Goal: Task Accomplishment & Management: Complete application form

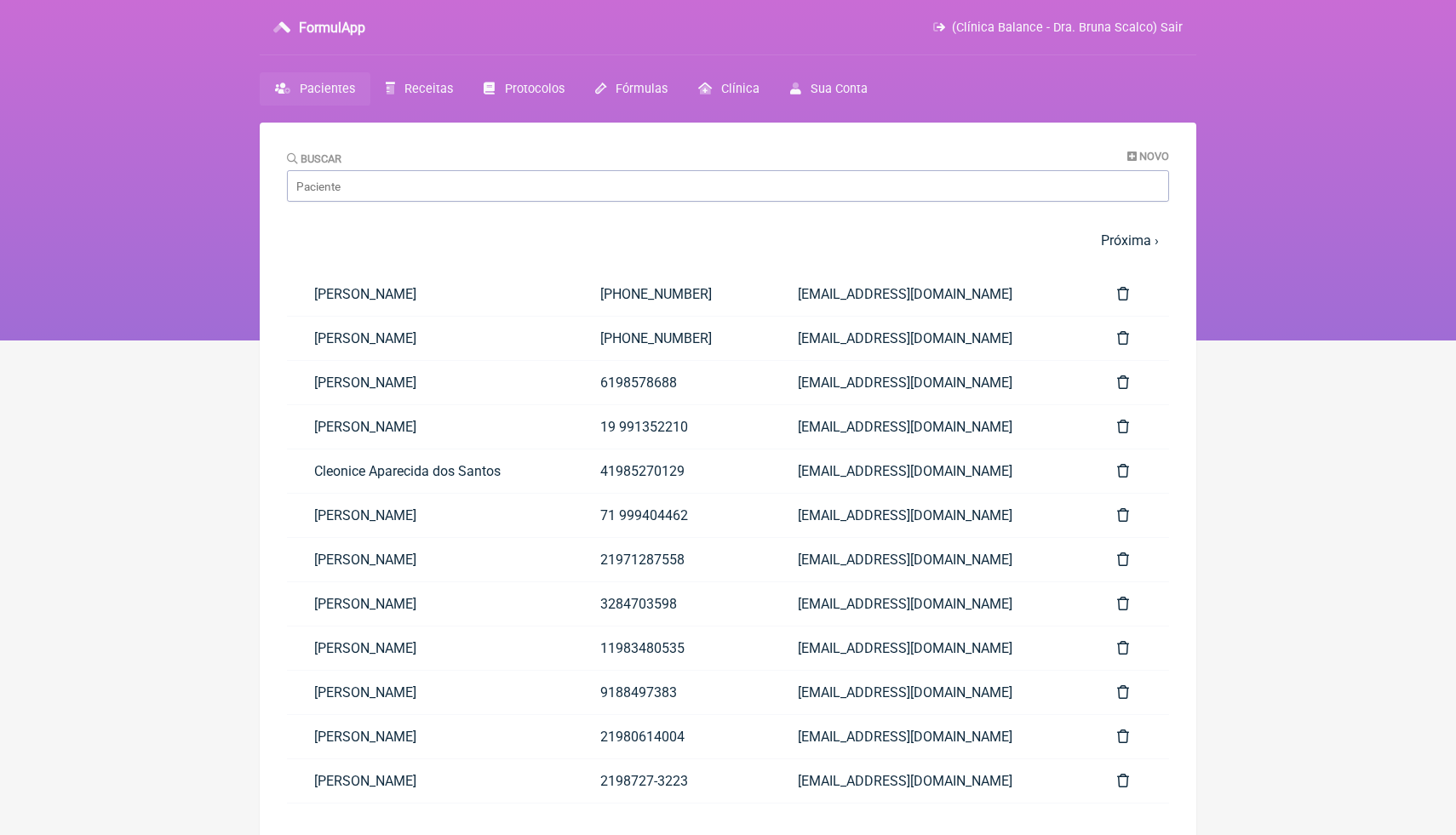
click at [768, 189] on input "Buscar" at bounding box center [728, 186] width 882 height 32
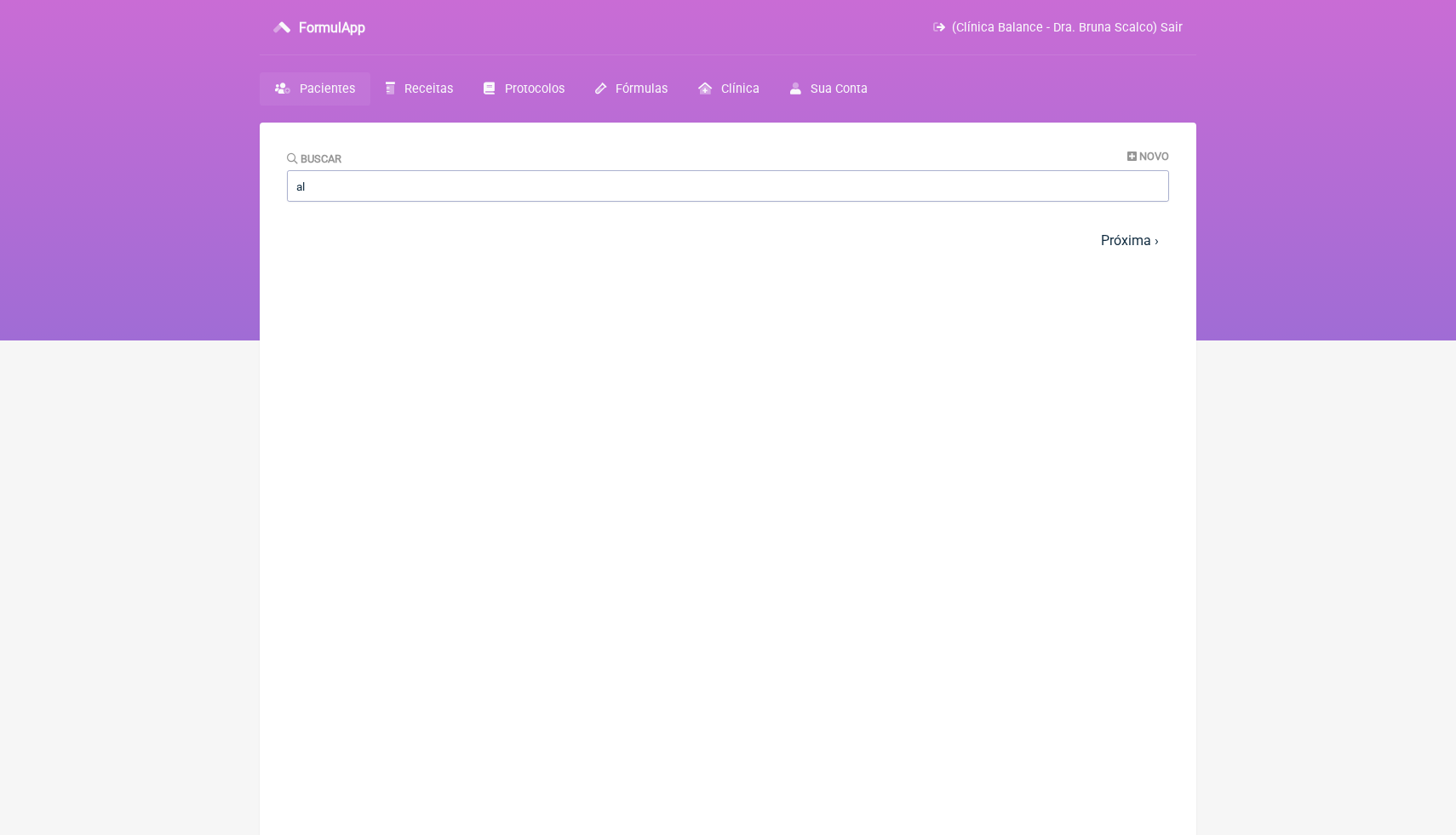
type input "a"
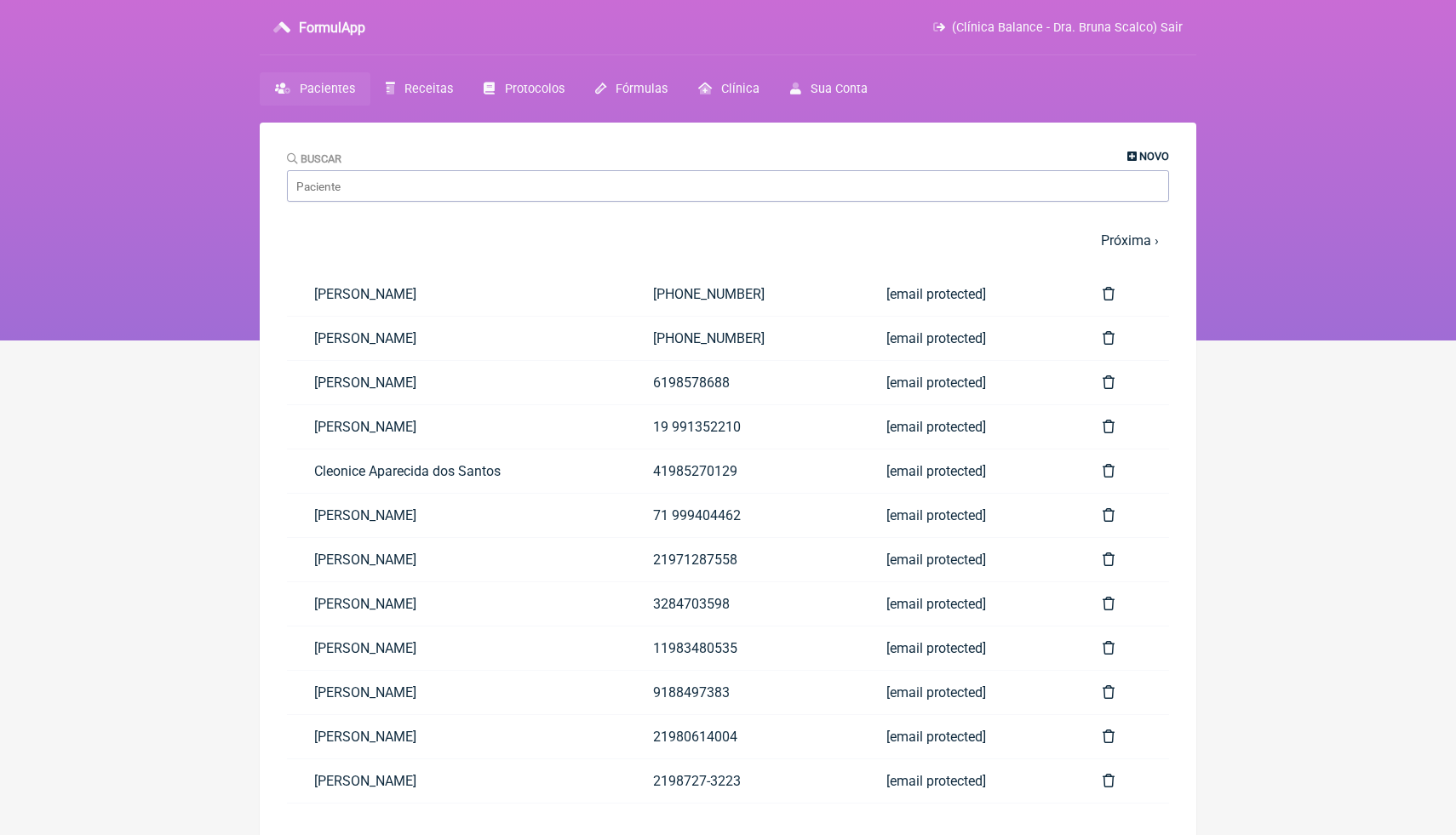
click at [1152, 160] on span "Novo" at bounding box center [1155, 156] width 30 height 13
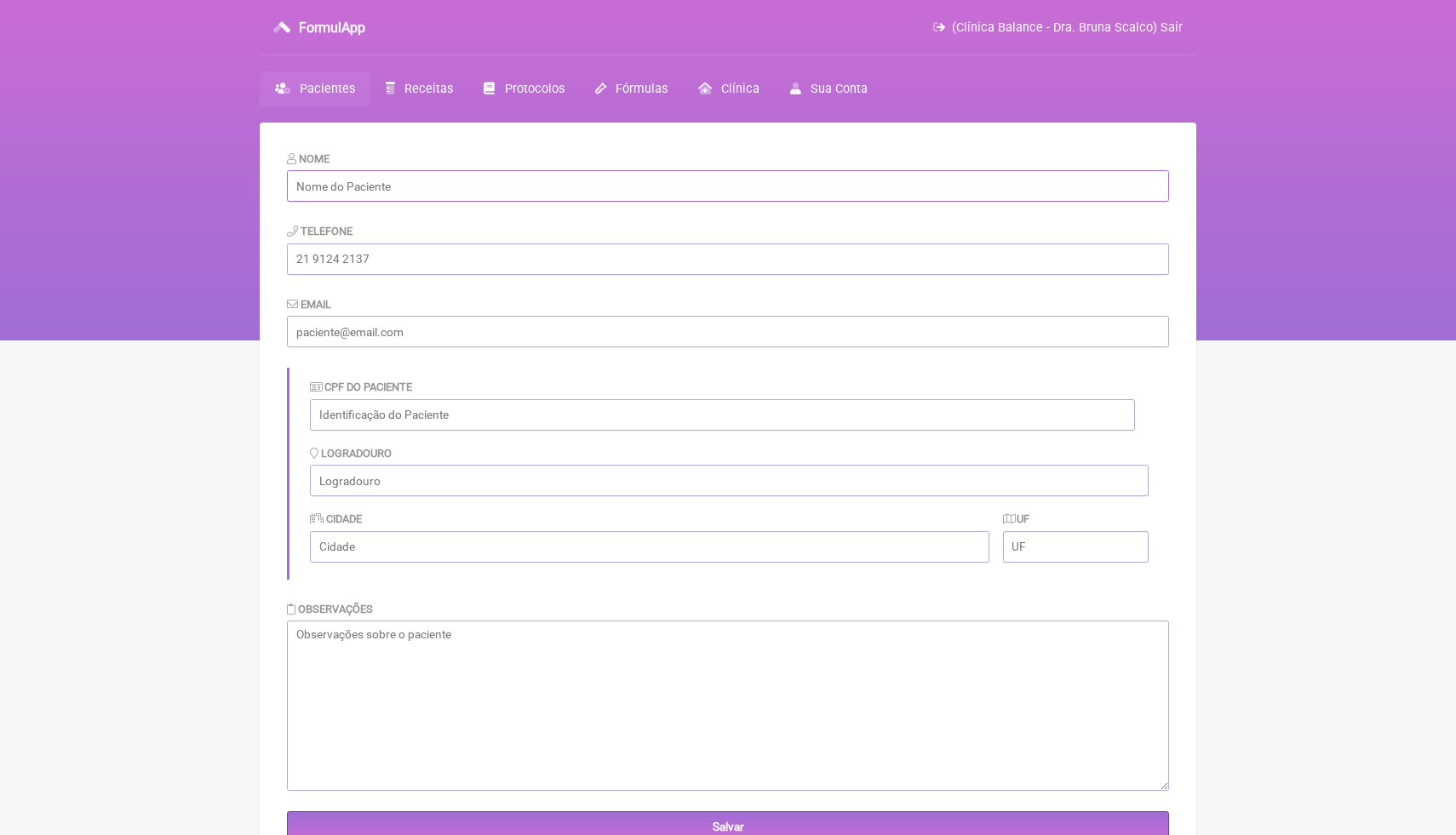
click at [554, 184] on input "text" at bounding box center [728, 186] width 882 height 32
paste input "Alcione Cordeiro dos Santos"
type input "Alcione Cordeiro dos Santos"
click at [491, 267] on input "tel" at bounding box center [728, 260] width 882 height 32
click at [446, 413] on input "text" at bounding box center [722, 416] width 825 height 32
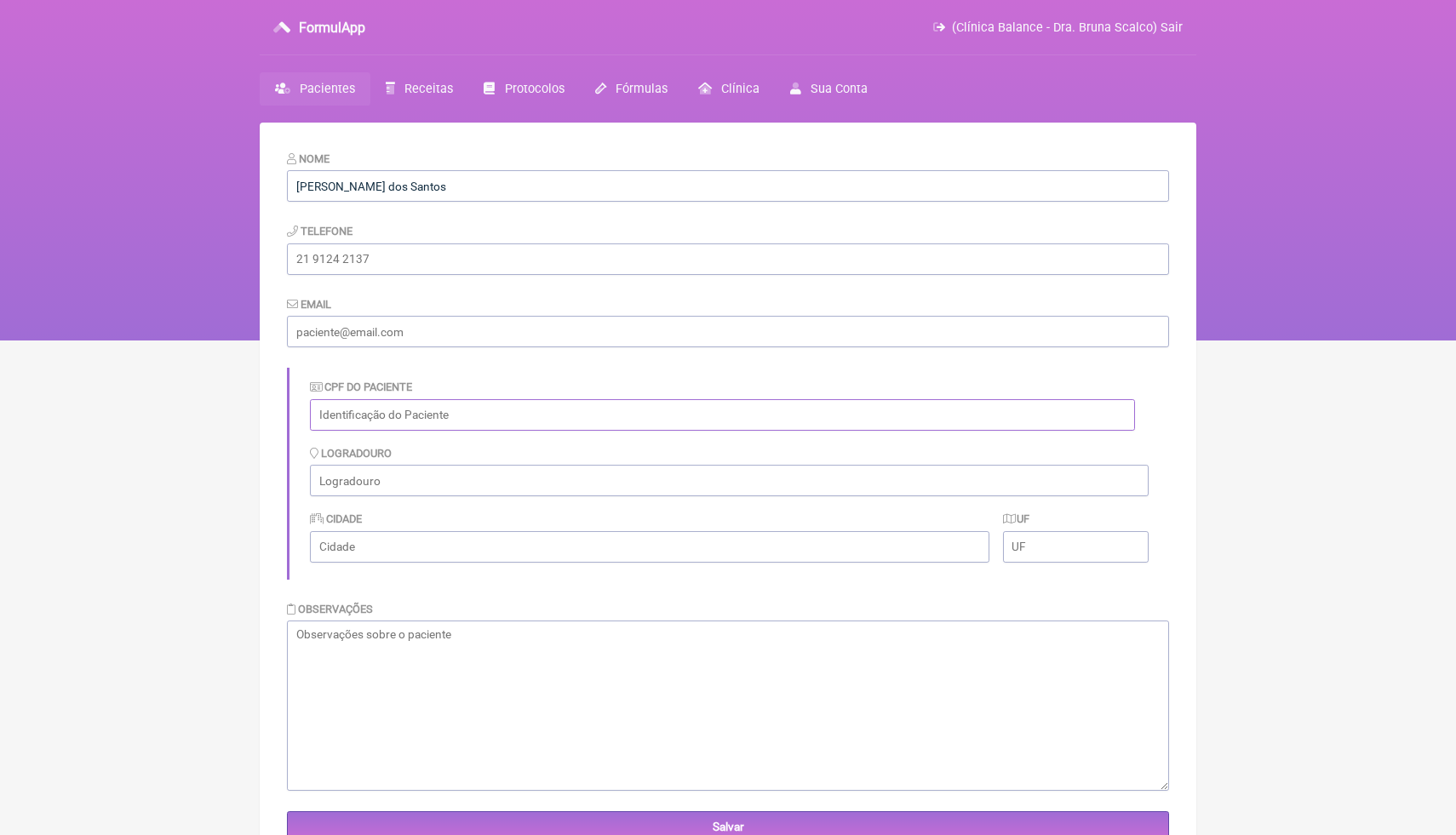
paste input "090.426.337-19"
type input "090.426.337-19"
click at [561, 332] on input "email" at bounding box center [728, 332] width 882 height 32
paste input "alcionesantos9161@gmail.com"
type input "alcionesantos9161@gmail.com"
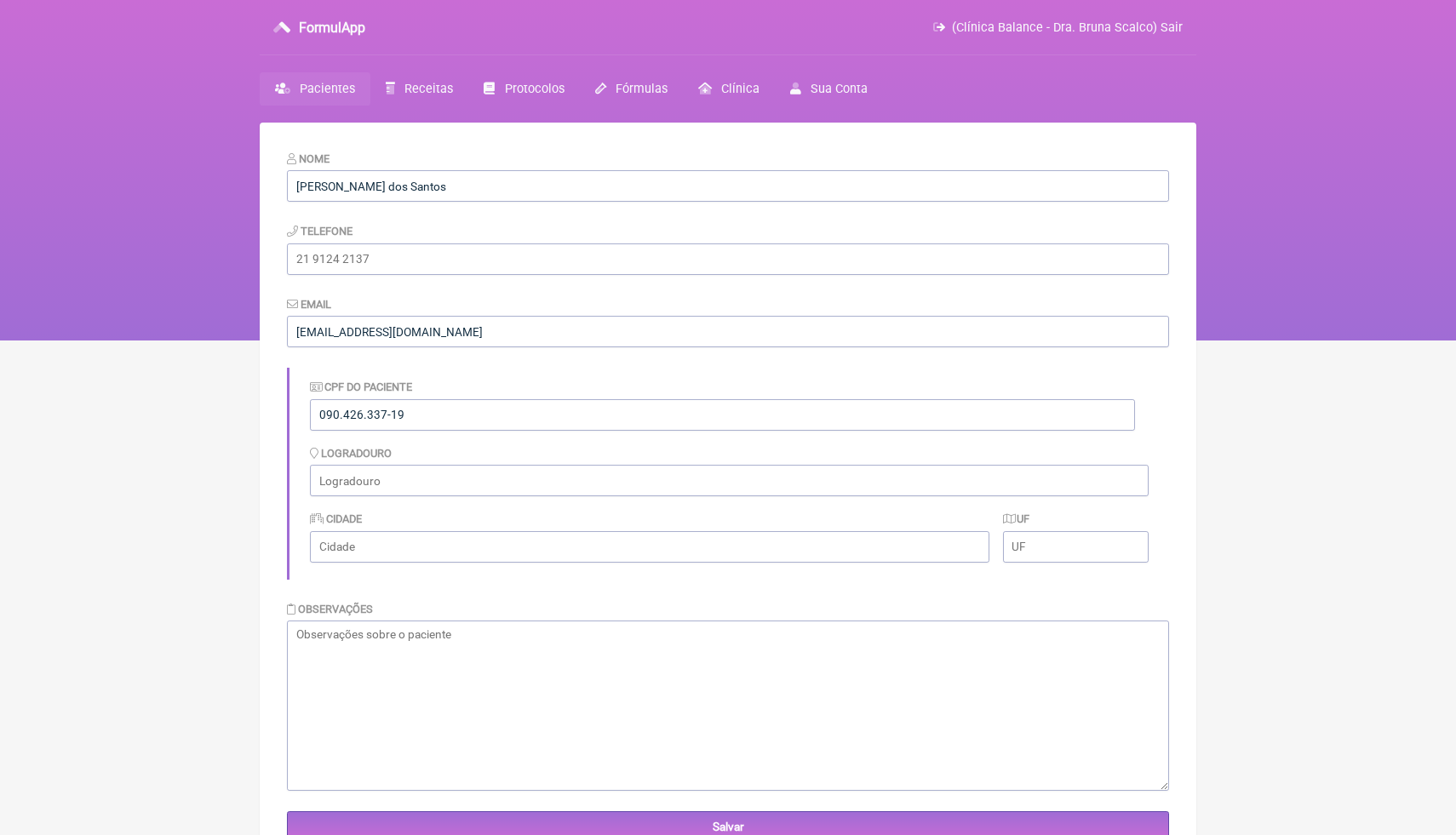
click at [1255, 340] on html "FormulApp (Clínica Balance - Dra. Bruna Scalco) Sair Pacientes Receitas Protoco…" at bounding box center [728, 170] width 1456 height 340
drag, startPoint x: 418, startPoint y: 262, endPoint x: 277, endPoint y: 259, distance: 141.0
click at [277, 259] on main "Nome Alcione Cordeiro dos Santos Telefone Email alcionesantos9161@gmail.com CPF…" at bounding box center [728, 540] width 937 height 835
paste input "(21) 98649-8439"
click at [465, 258] on input "(21) 98649-8439" at bounding box center [728, 260] width 882 height 32
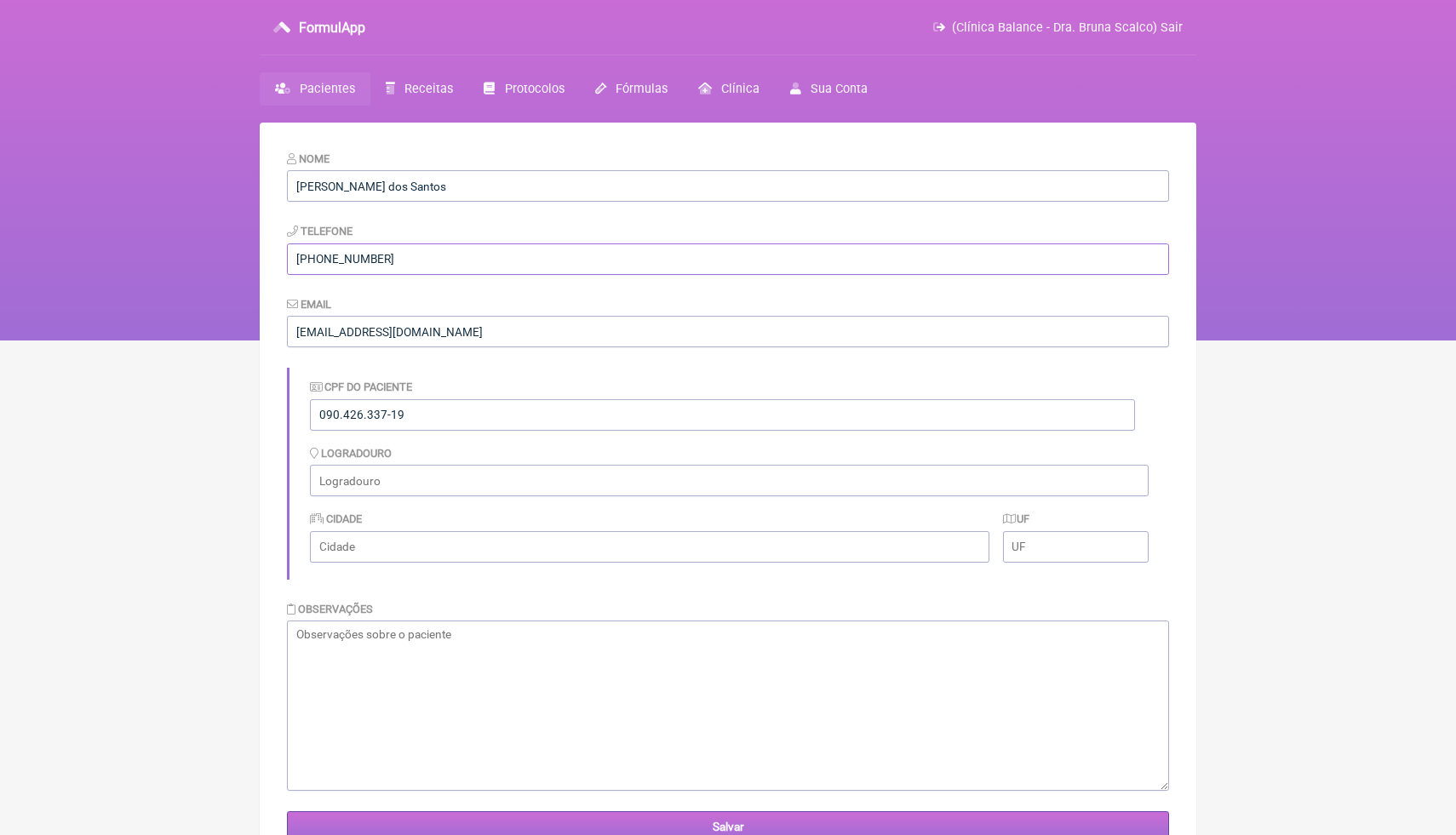
type input "(21) 98649-8439"
click at [521, 825] on input "Salvar" at bounding box center [728, 827] width 882 height 32
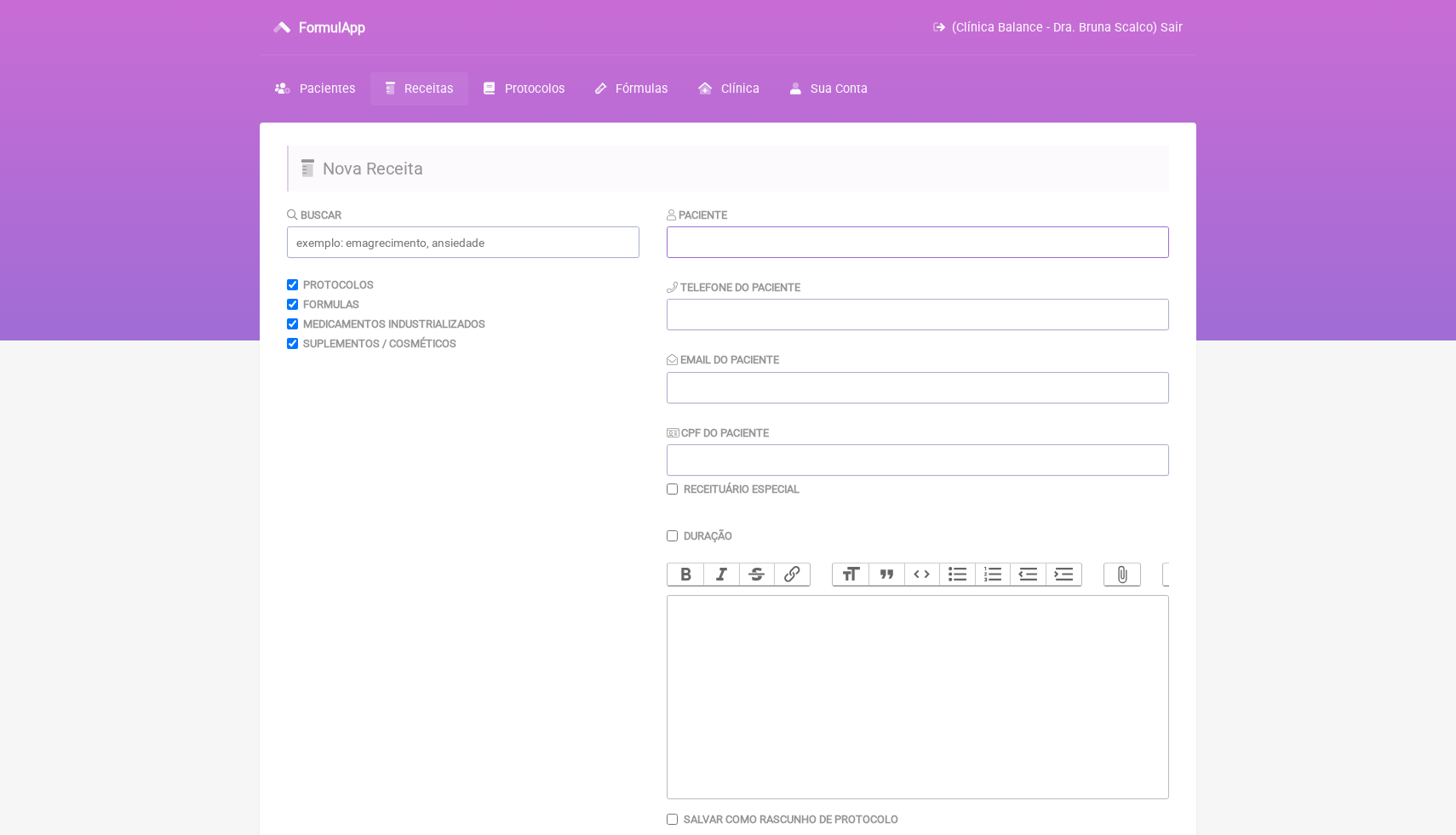
click at [839, 249] on input "text" at bounding box center [918, 243] width 502 height 32
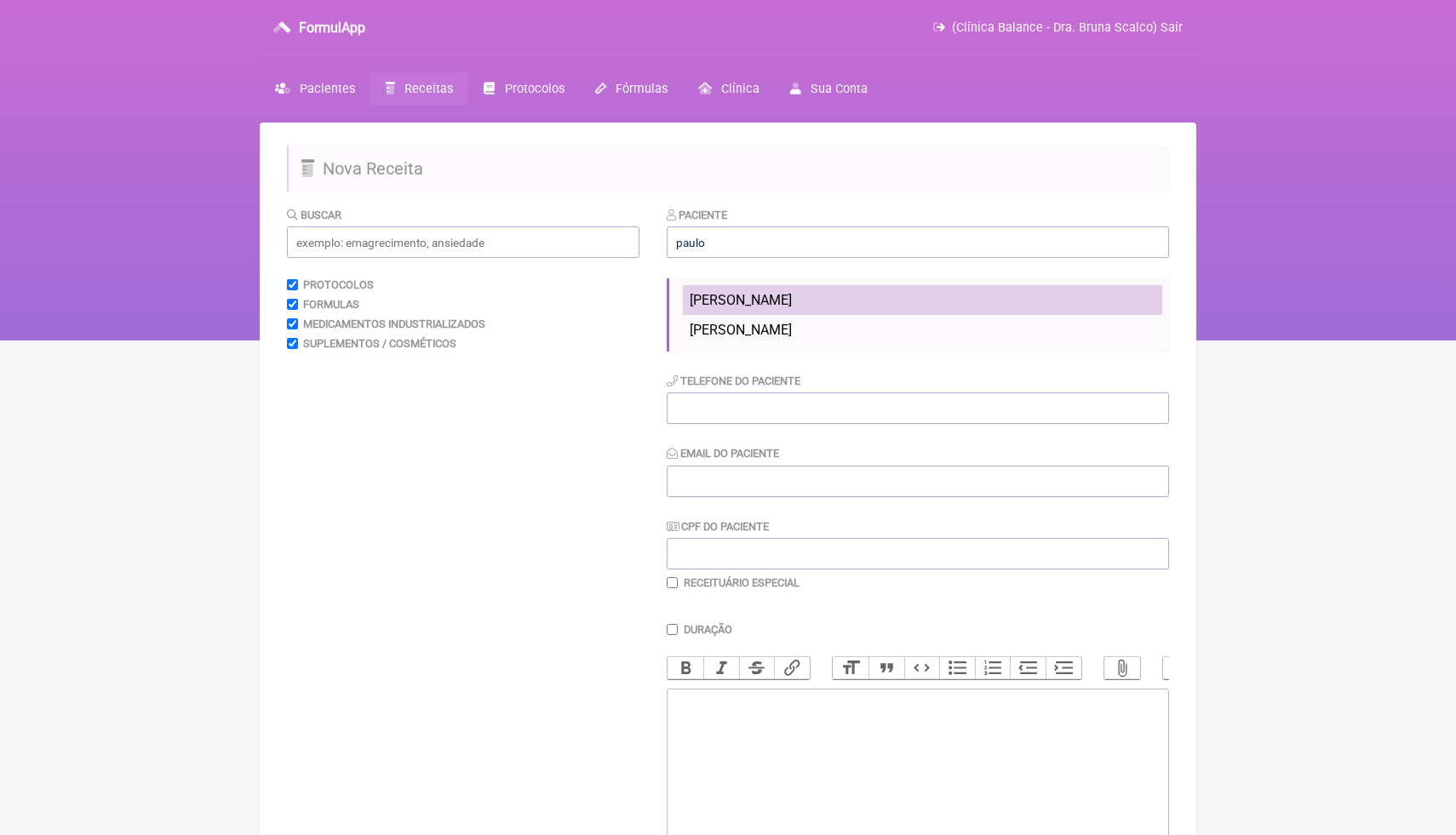
click at [781, 308] on li "[PERSON_NAME]" at bounding box center [923, 300] width 480 height 30
type input "[PERSON_NAME]"
type input "[PHONE_NUMBER]"
type input "[EMAIL_ADDRESS][DOMAIN_NAME]"
type input "090.220.068-24"
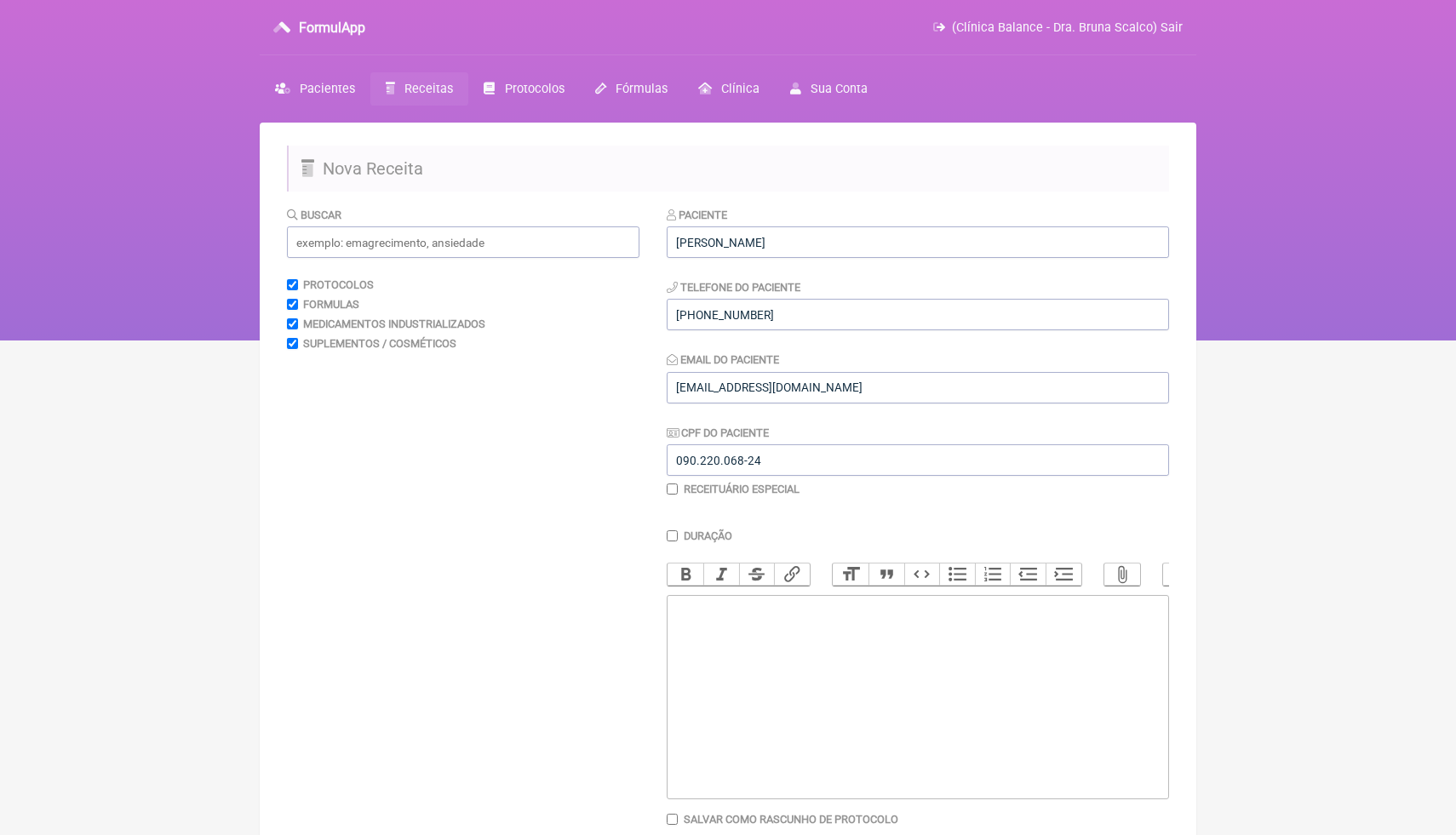
click at [523, 259] on div "Buscar Protocolos Formulas Medicamentos Industrializados Suplementos / Cosmétic…" at bounding box center [463, 549] width 353 height 686
click at [523, 243] on input "text" at bounding box center [463, 243] width 353 height 32
type input "h"
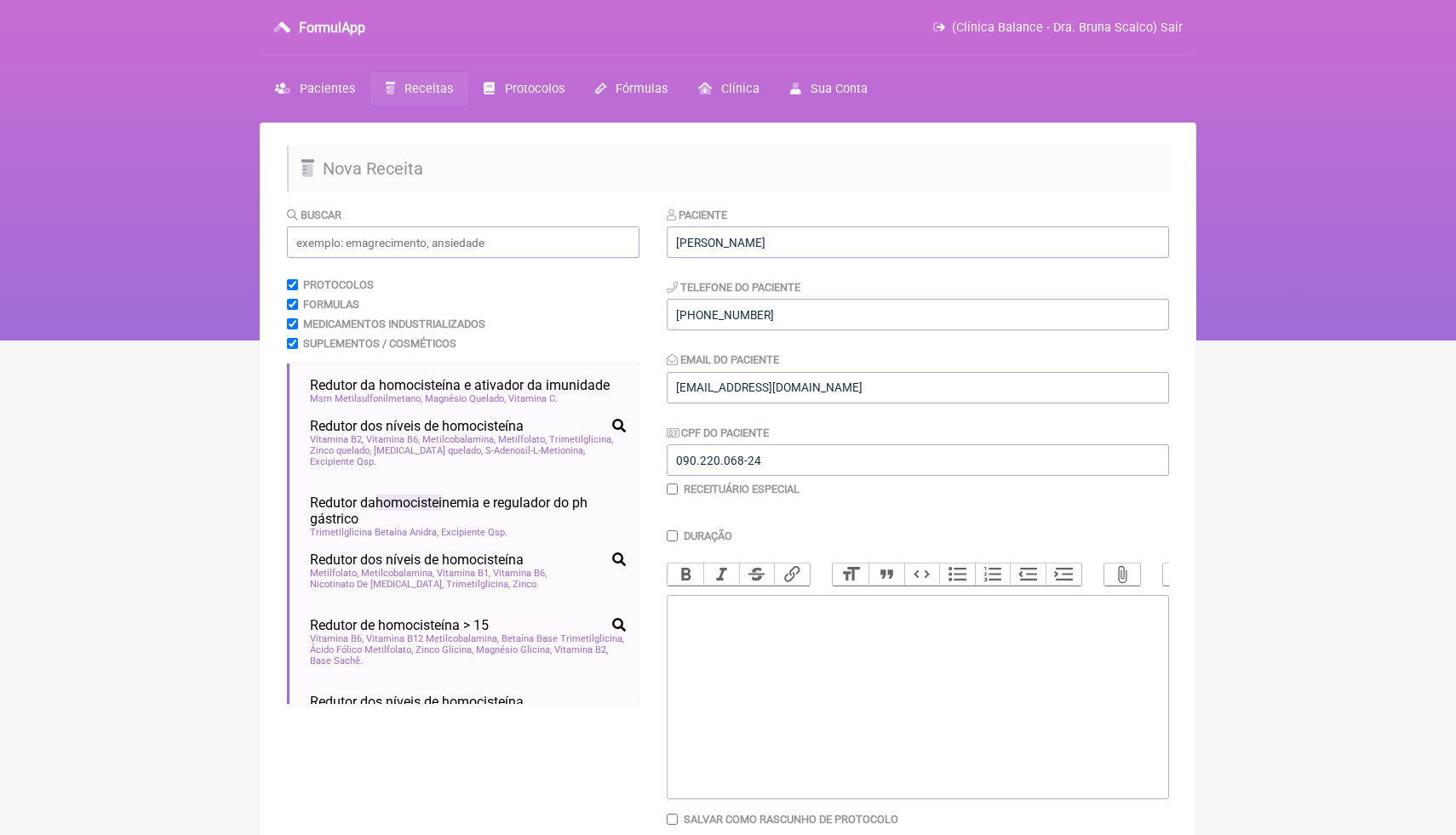
click at [438, 89] on span "Receitas" at bounding box center [429, 88] width 49 height 14
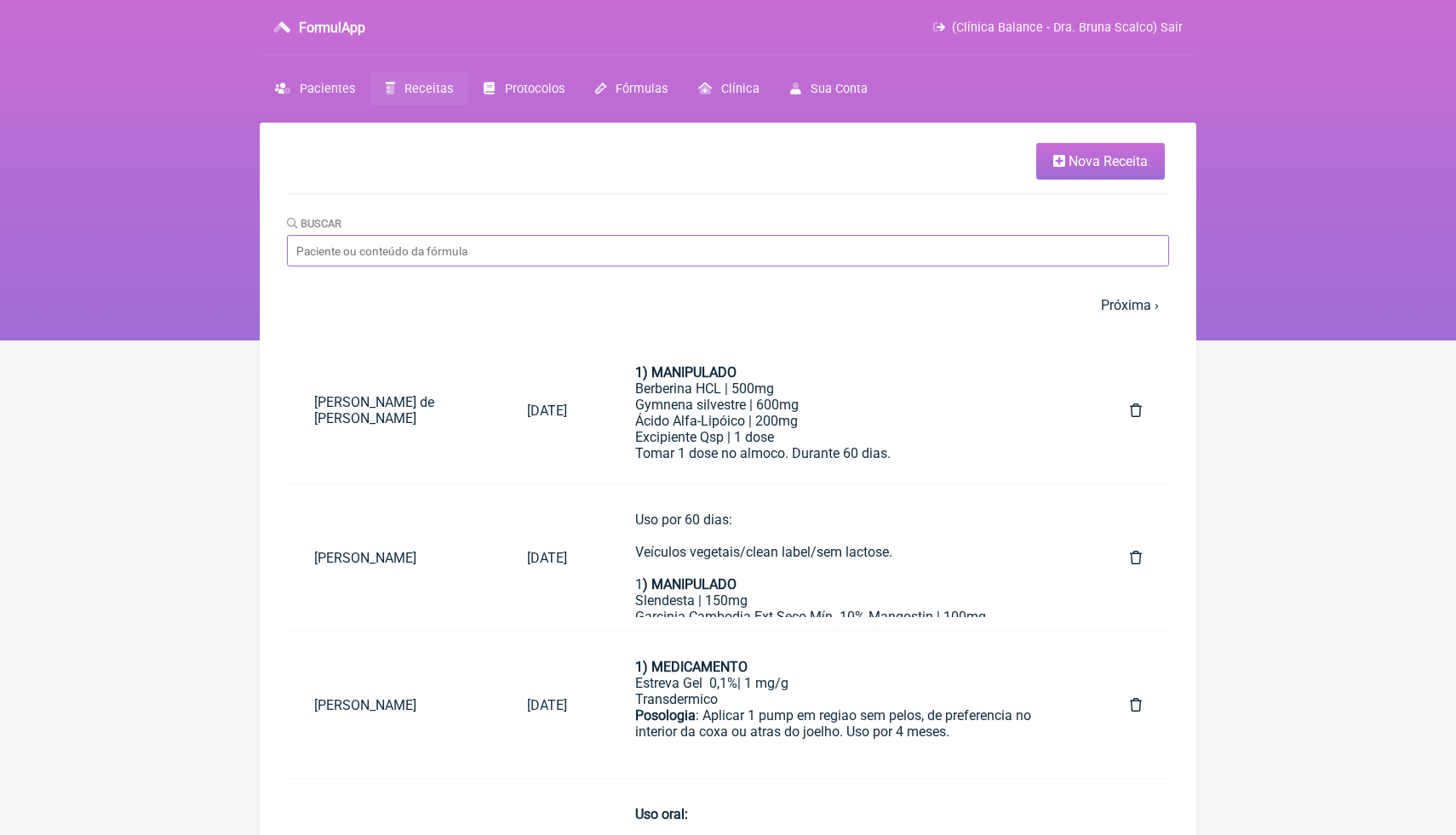
click at [556, 245] on input "Buscar" at bounding box center [728, 251] width 882 height 32
type input "[PERSON_NAME]"
click at [998, 260] on input "[PERSON_NAME]" at bounding box center [728, 251] width 882 height 32
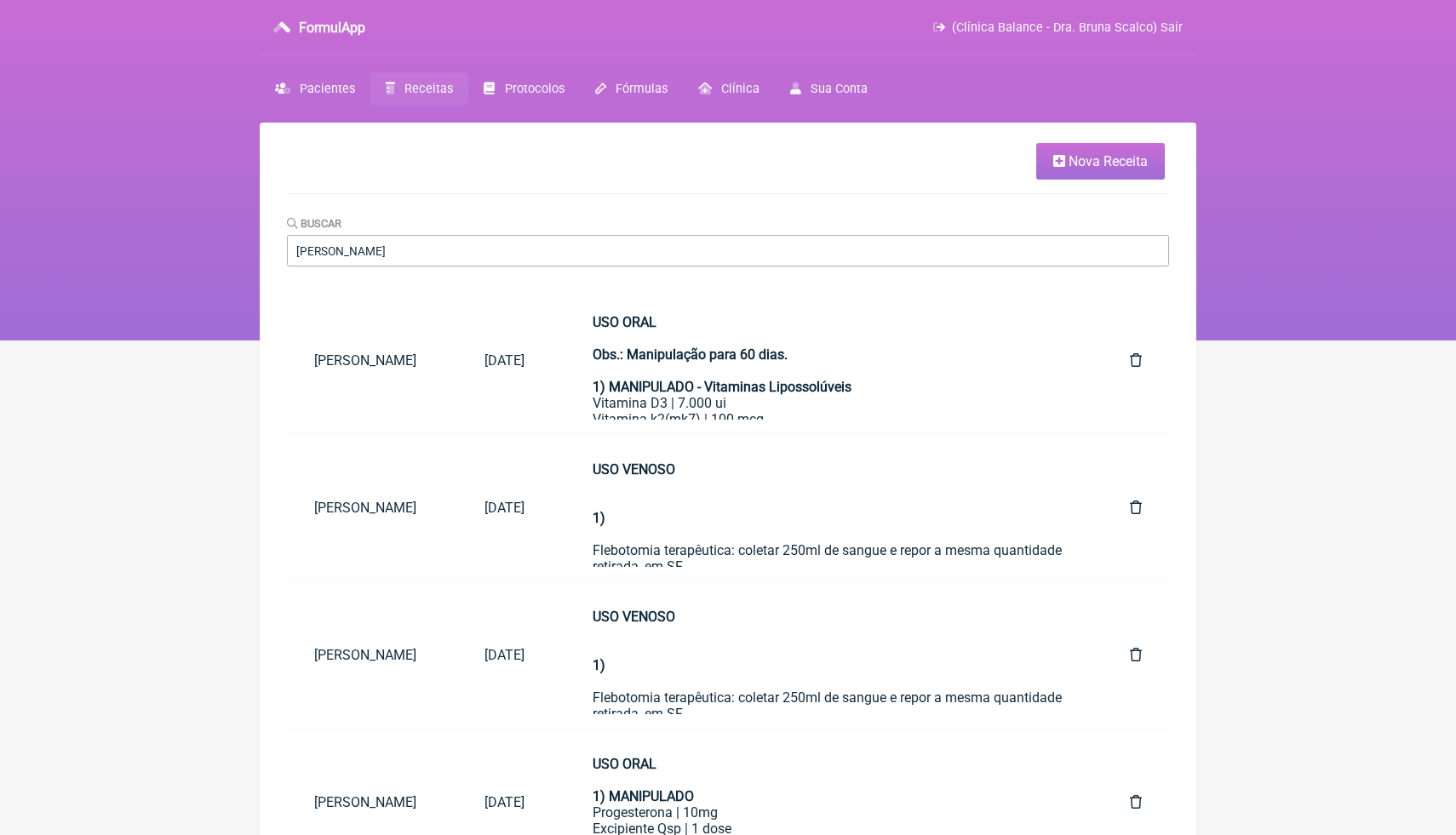
click at [1241, 340] on html "FormulApp (Clínica Balance - Dra. Bruna Scalco) Sair [GEOGRAPHIC_DATA] Receitas…" at bounding box center [728, 170] width 1456 height 340
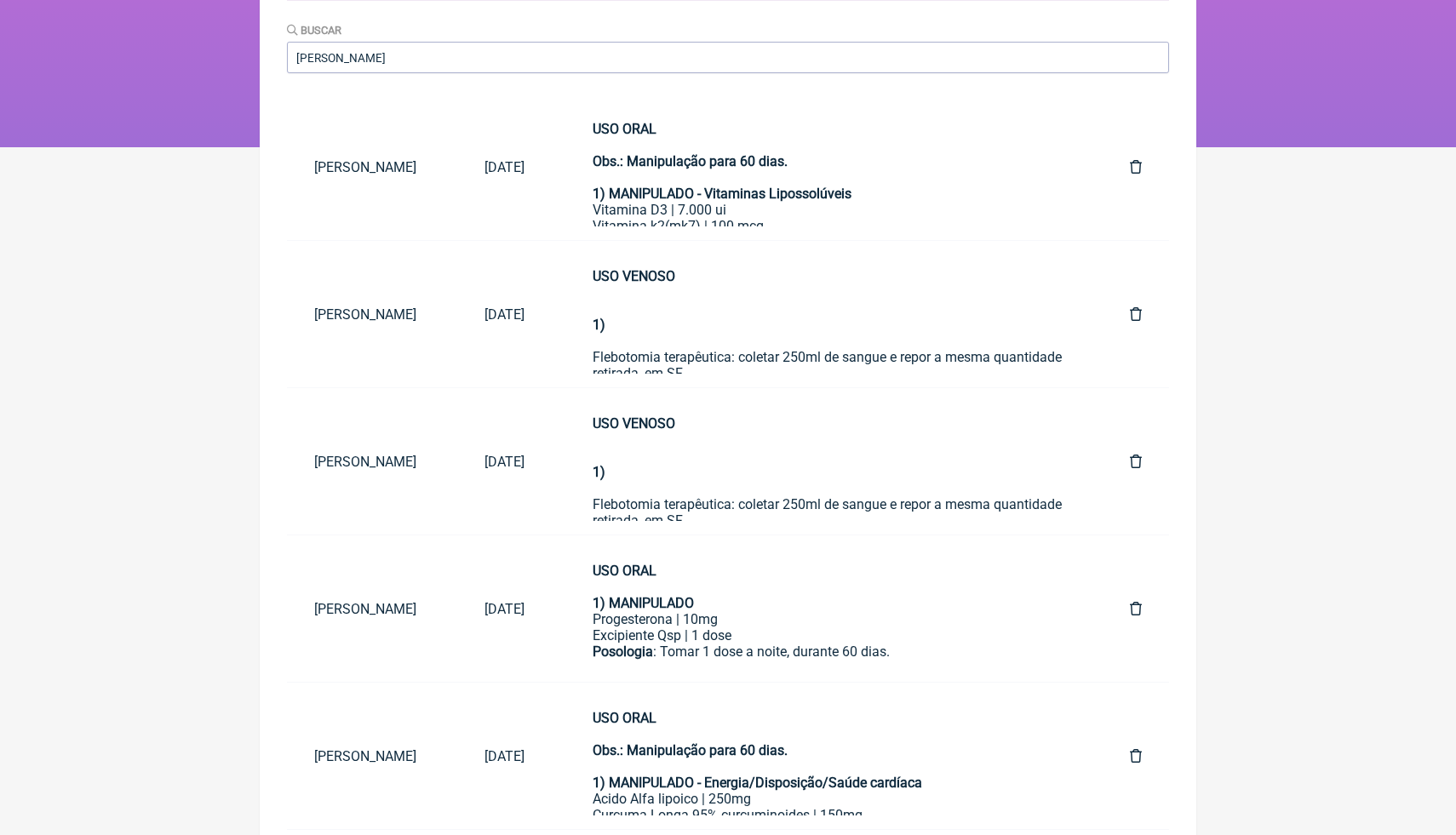
scroll to position [204, 0]
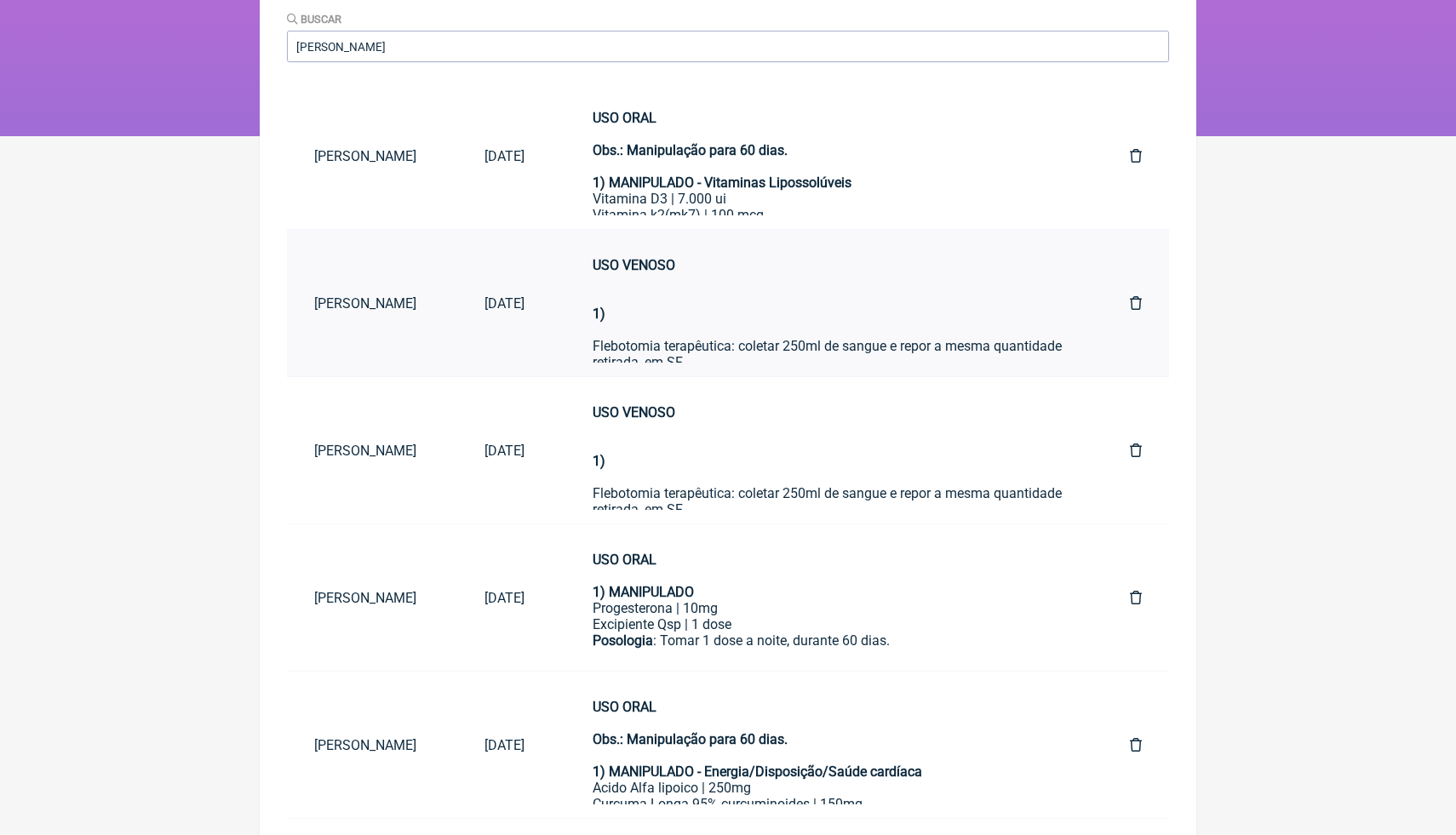
click at [894, 319] on div "1) Flebotomia terapêutica: coletar 250ml de sangue e repor a mesma quantidade r…" at bounding box center [827, 330] width 469 height 81
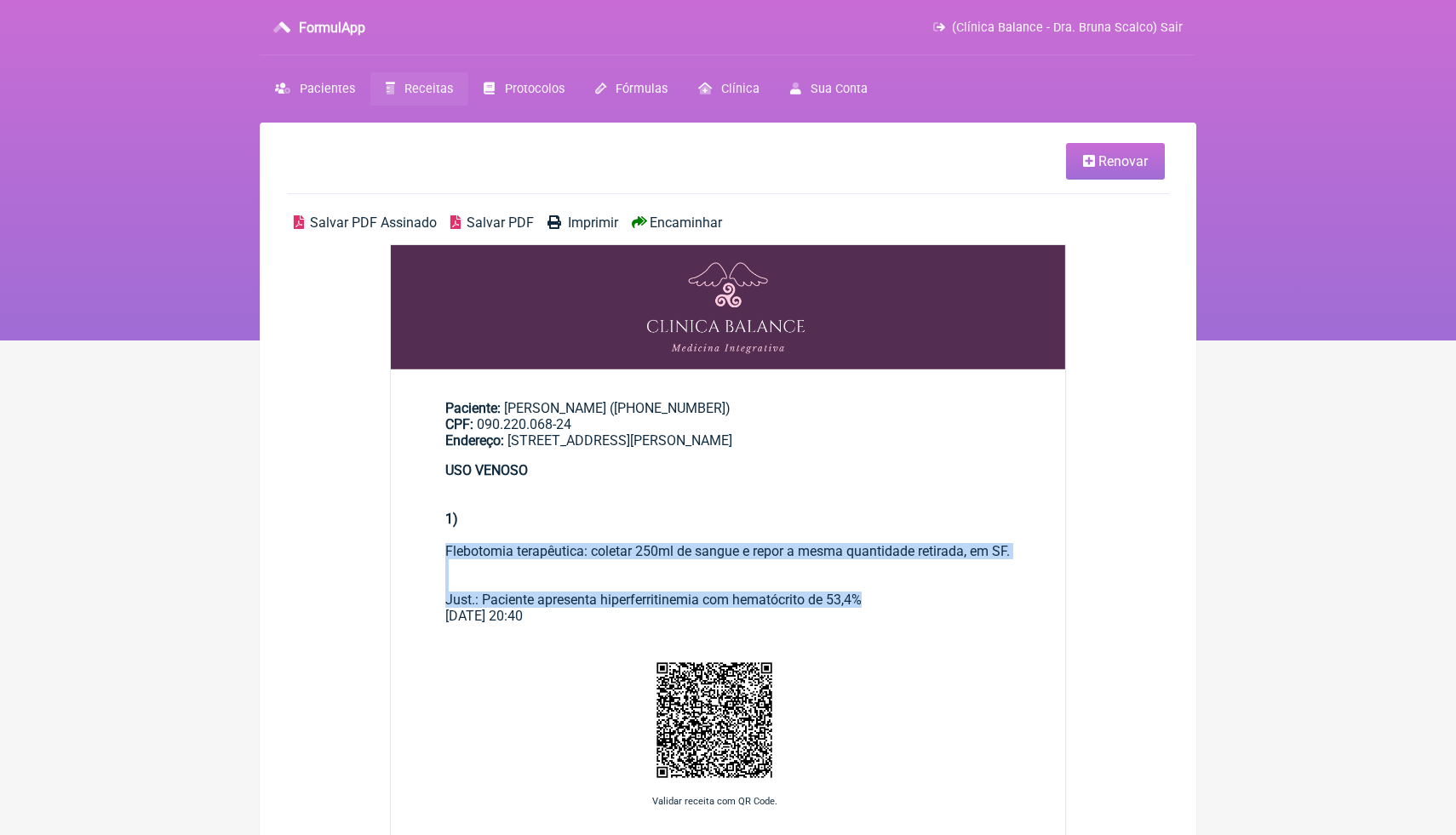
drag, startPoint x: 894, startPoint y: 617, endPoint x: 435, endPoint y: 548, distance: 464.2
click at [435, 548] on main "Paciente: [PERSON_NAME] ([PHONE_NUMBER]) CPF: 090.220.068-24 Endereço: [STREET_…" at bounding box center [728, 506] width 674 height 265
copy div "Flebotomia terapêutica: coletar 250ml de sangue e repor a mesma quantidade reti…"
